Goal: Register for event/course

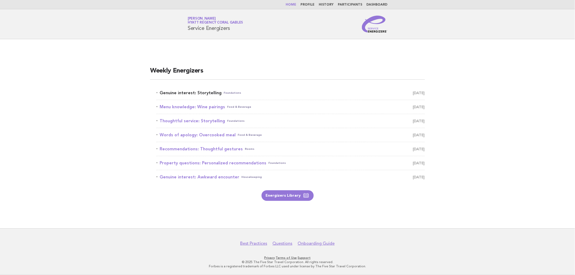
click at [215, 91] on link "Genuine interest: Storytelling Foundations August 13" at bounding box center [290, 92] width 268 height 7
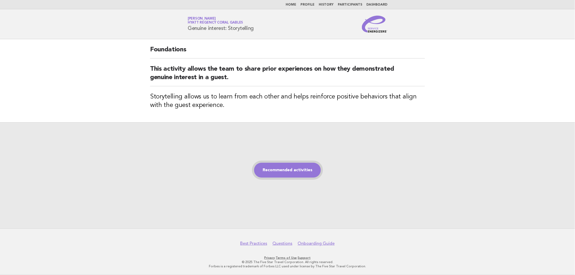
click at [282, 167] on link "Recommended activities" at bounding box center [287, 170] width 67 height 15
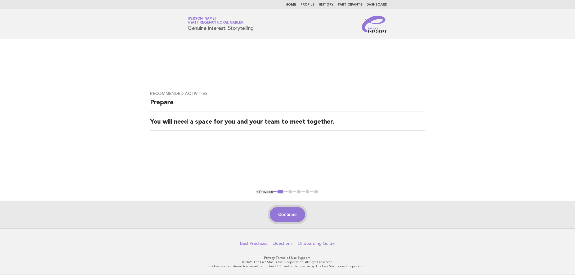
click at [285, 215] on button "Continue" at bounding box center [287, 214] width 35 height 15
